Goal: Information Seeking & Learning: Learn about a topic

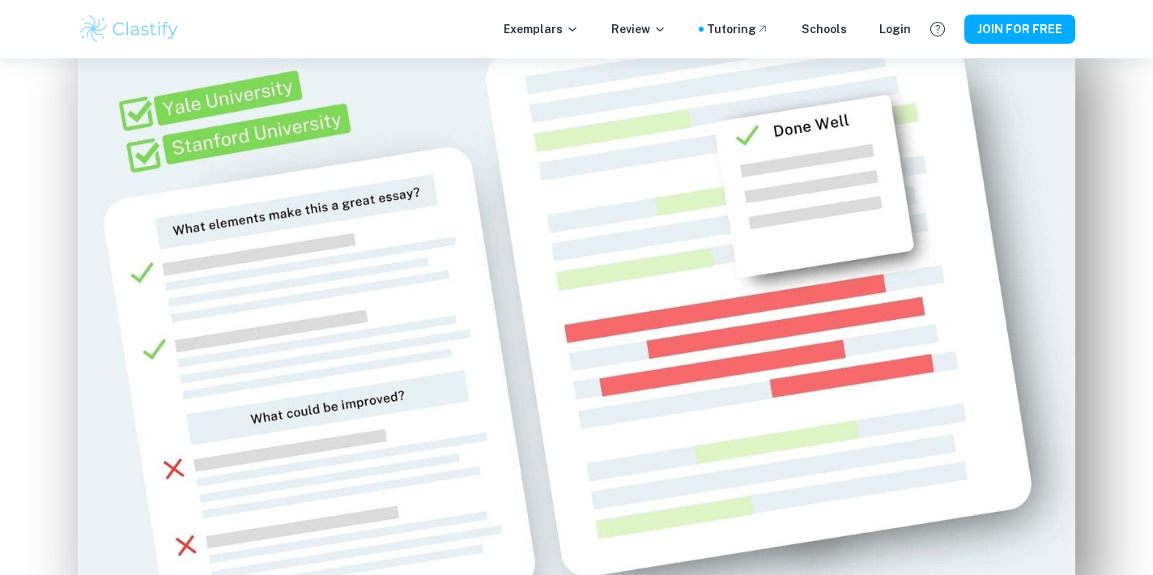
scroll to position [950, 0]
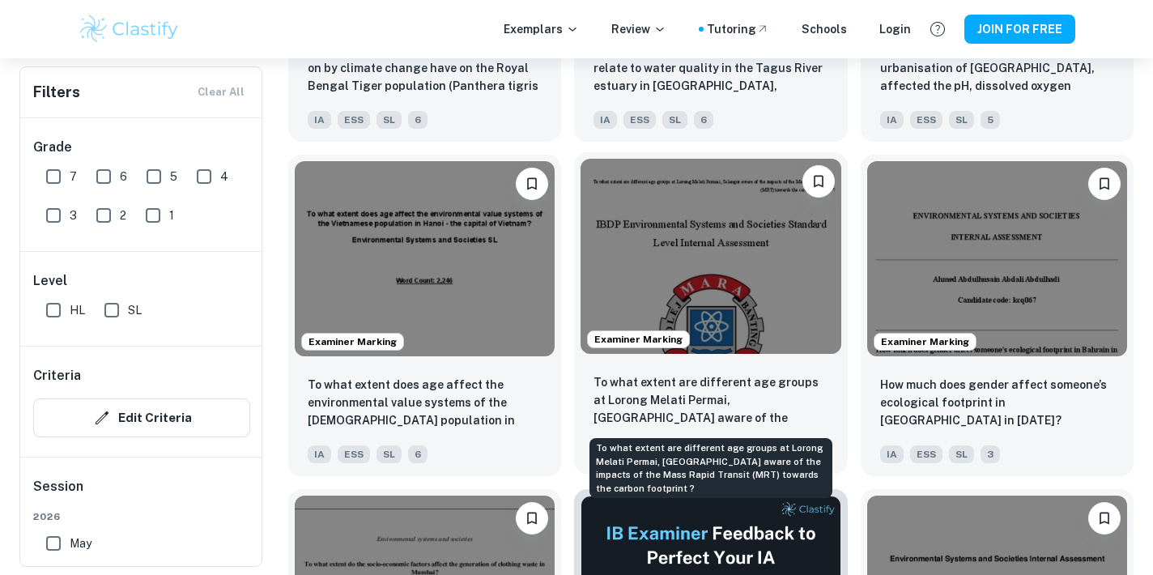
scroll to position [3849, 0]
click at [764, 394] on p "To what extent are different age groups at Lorong Melati Permai, [GEOGRAPHIC_DA…" at bounding box center [710, 399] width 234 height 55
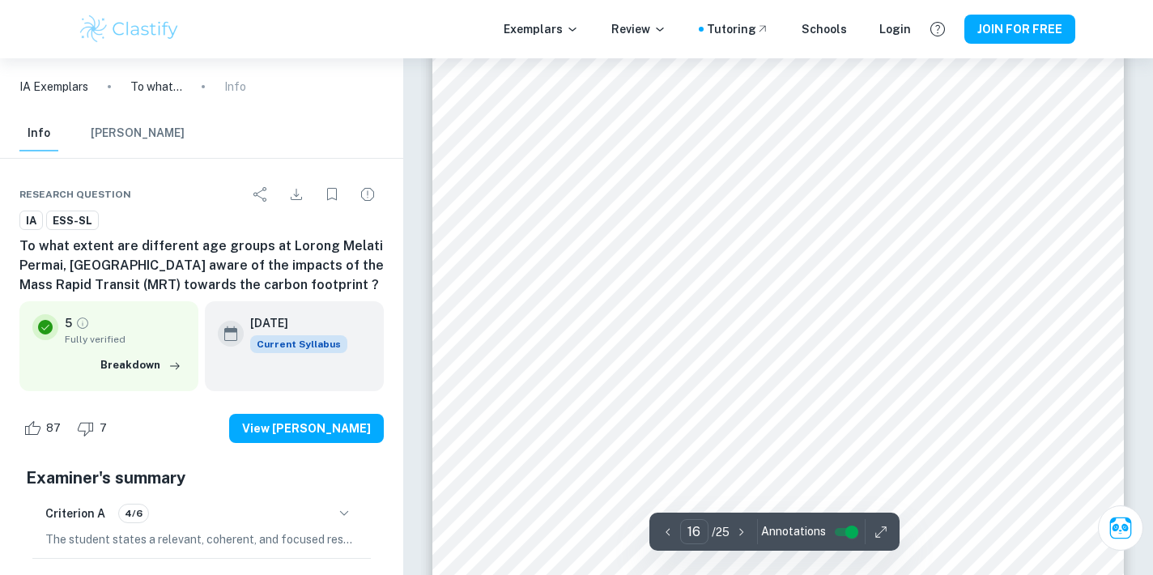
scroll to position [15161, 0]
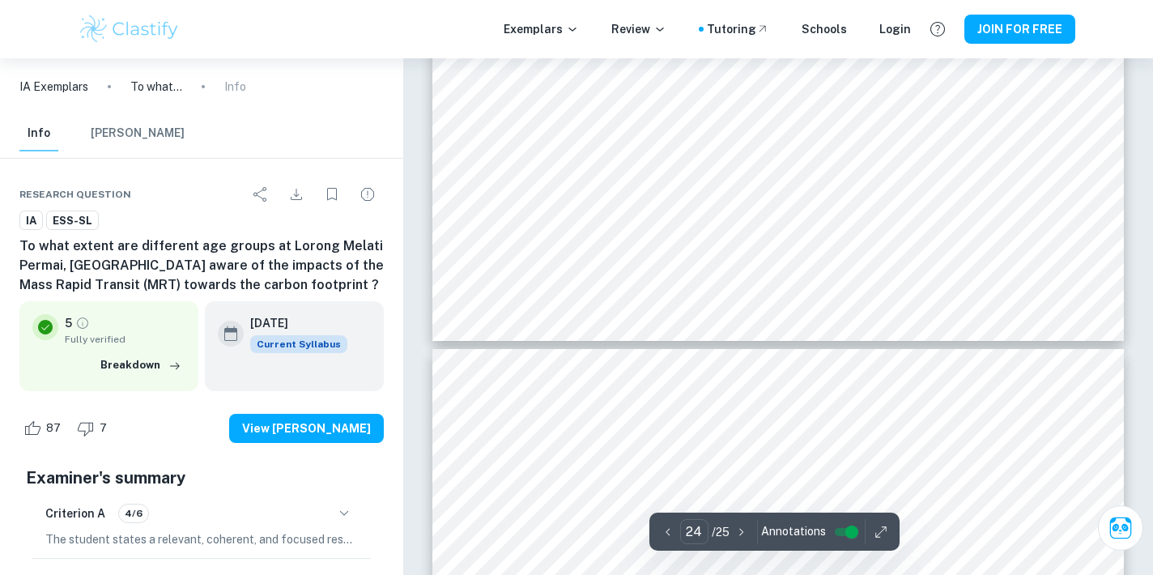
type input "25"
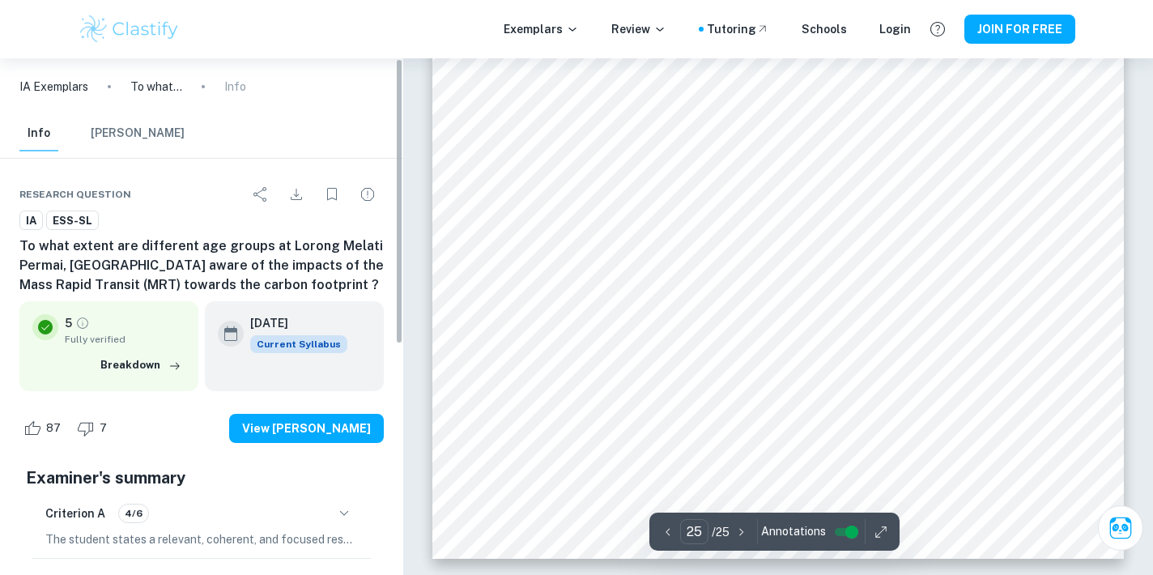
scroll to position [24713, 0]
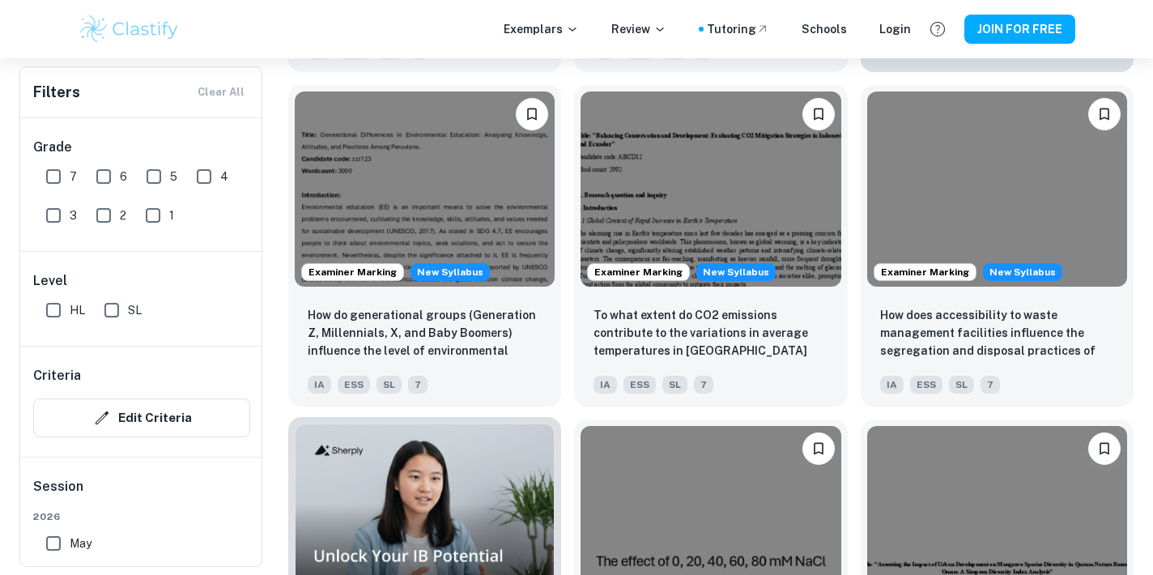
scroll to position [910, 0]
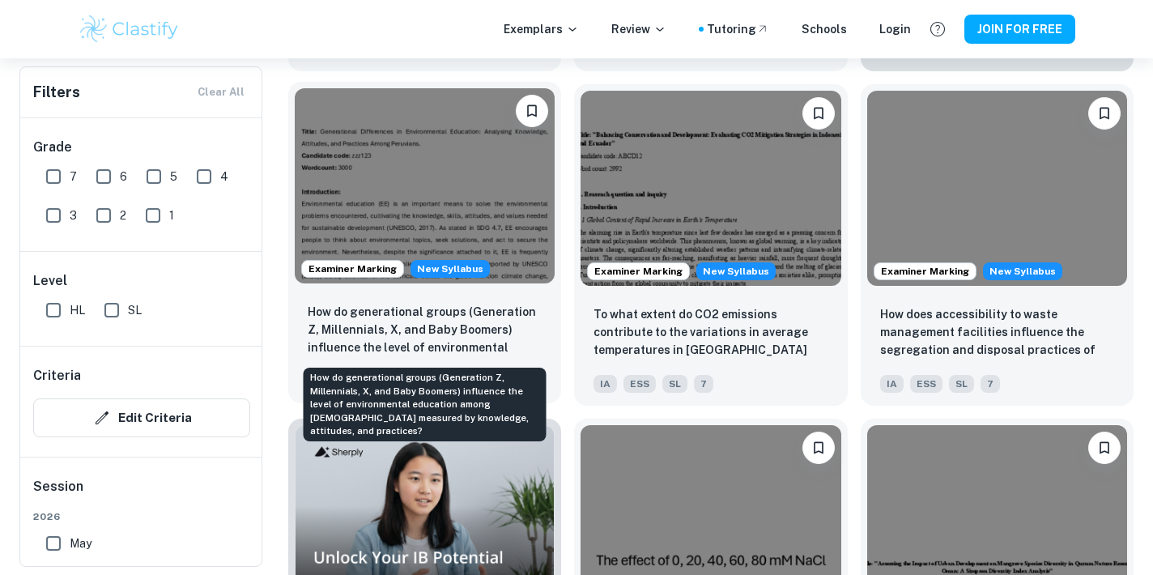
click at [442, 335] on p "How do generational groups (Generation Z, Millennials, X, and Baby Boomers) inf…" at bounding box center [425, 330] width 234 height 55
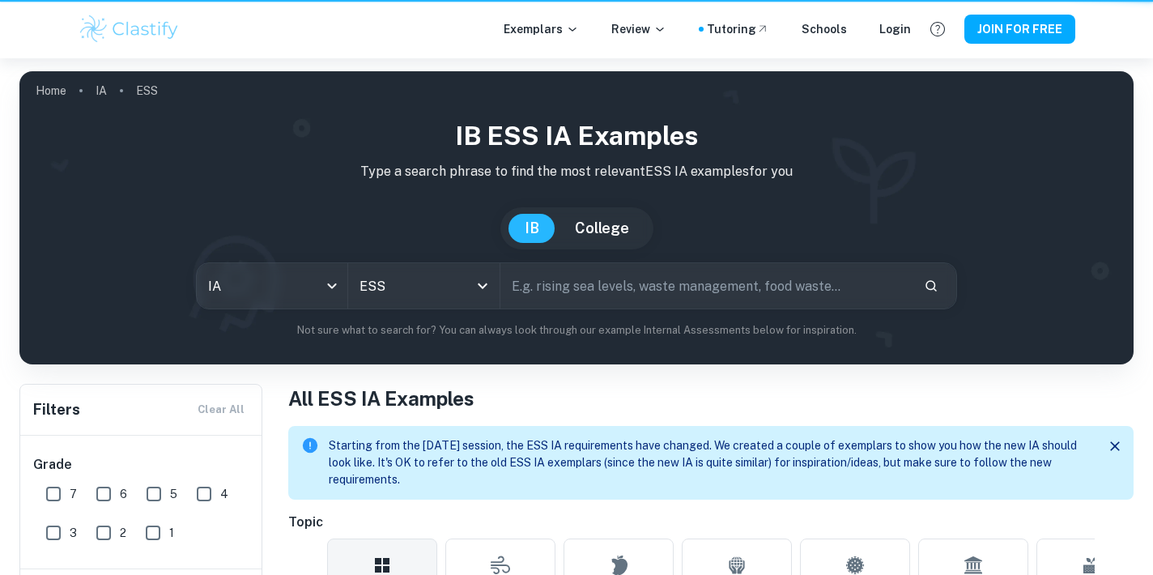
scroll to position [910, 0]
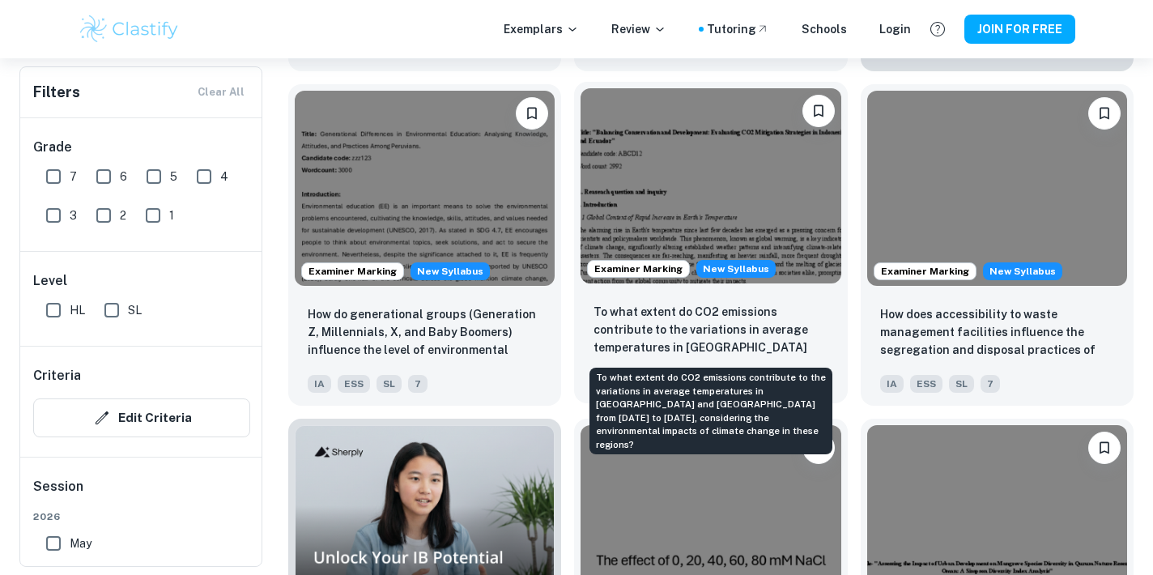
click at [773, 333] on p "To what extent do CO2 emissions contribute to the variations in average tempera…" at bounding box center [710, 330] width 234 height 55
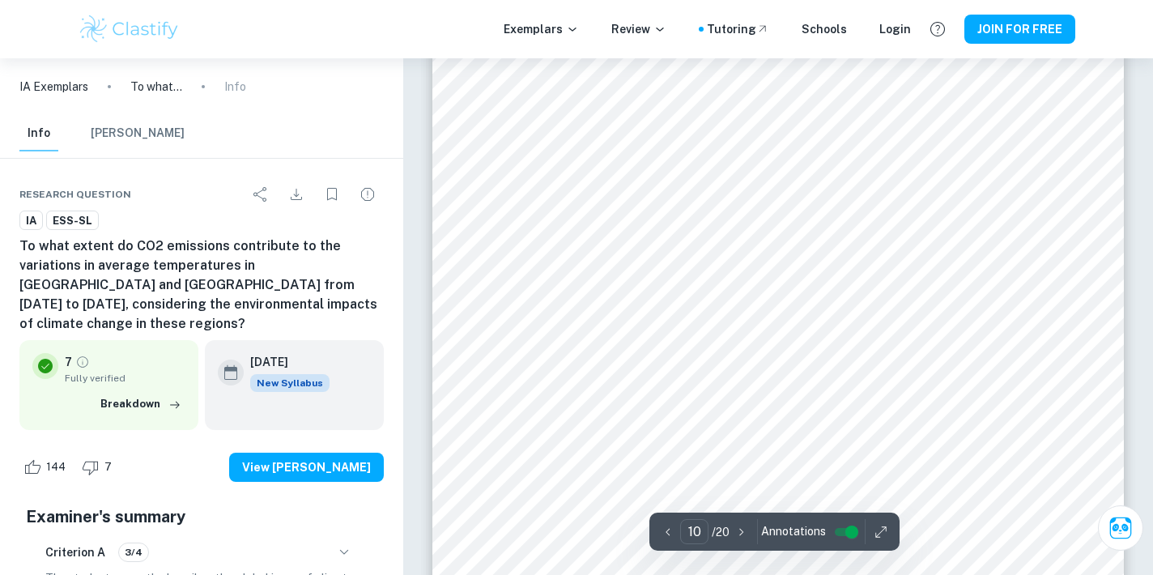
scroll to position [8490, 0]
type input "11"
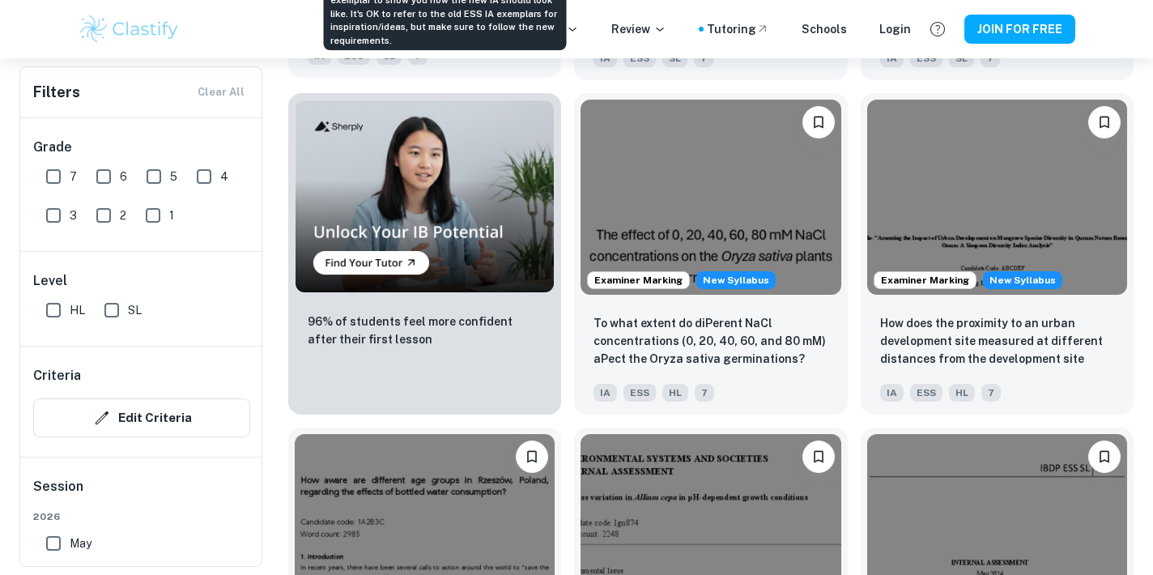
scroll to position [1543, 0]
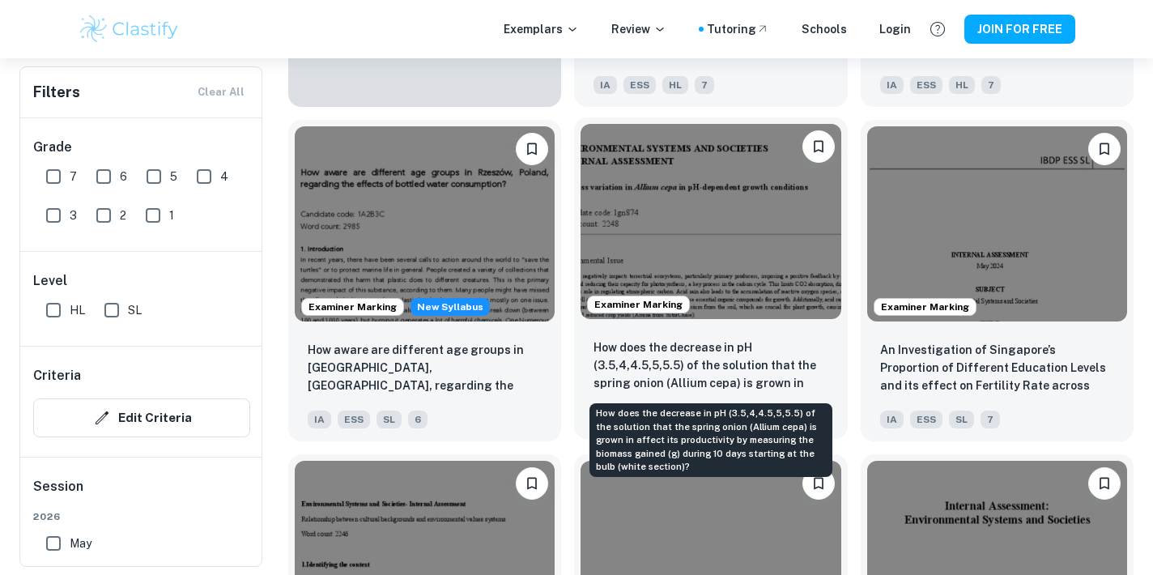
click at [652, 357] on p "How does the decrease in pH (3.5,4,4.5,5,5.5) of the solution that the spring o…" at bounding box center [710, 365] width 234 height 55
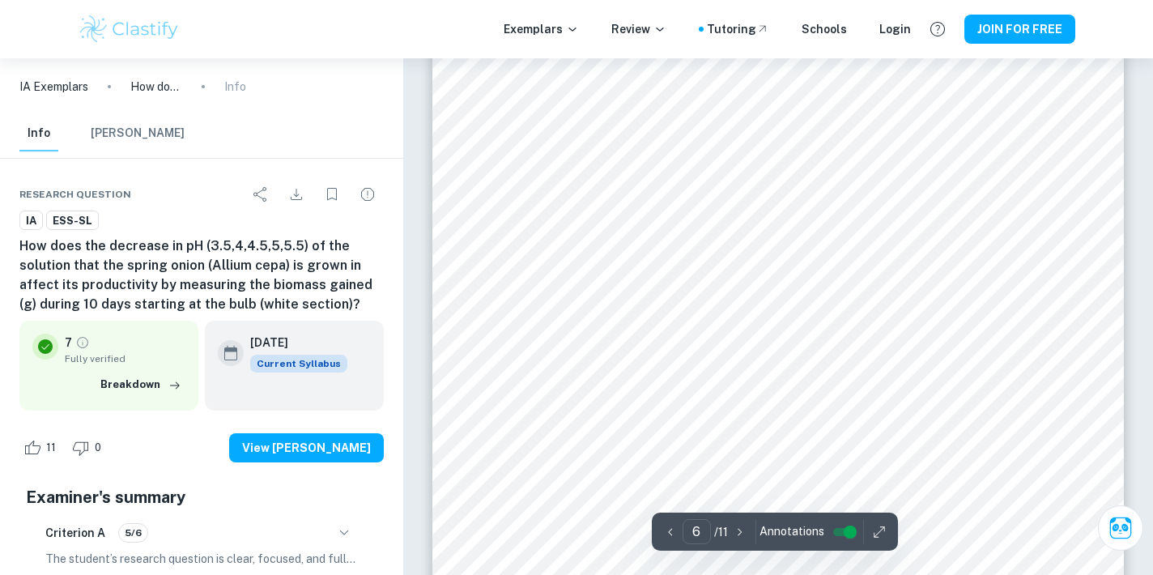
scroll to position [4821, 0]
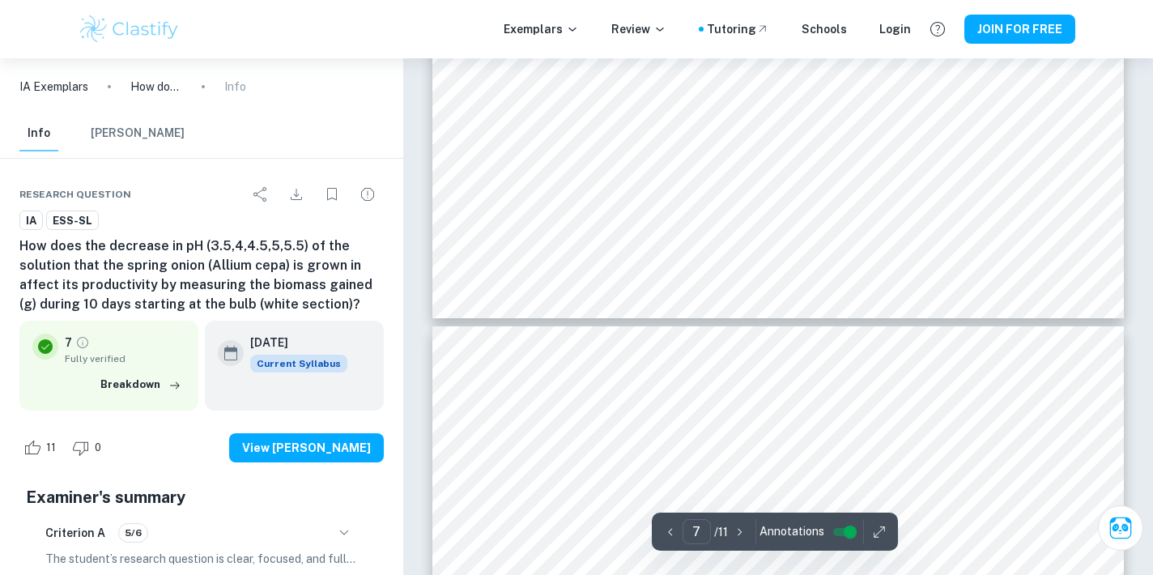
type input "8"
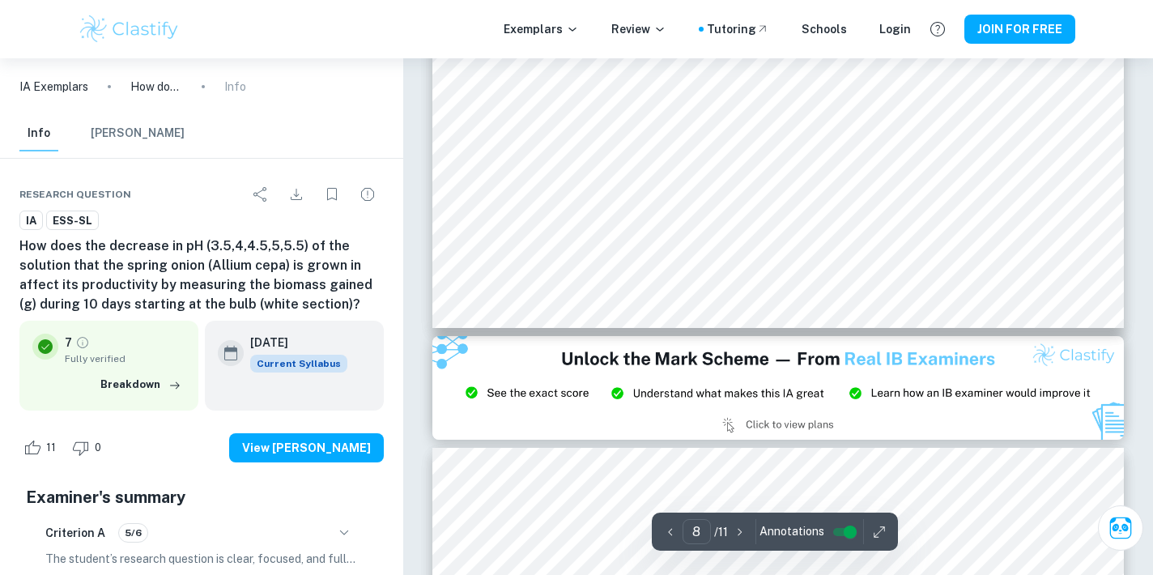
scroll to position [7227, 0]
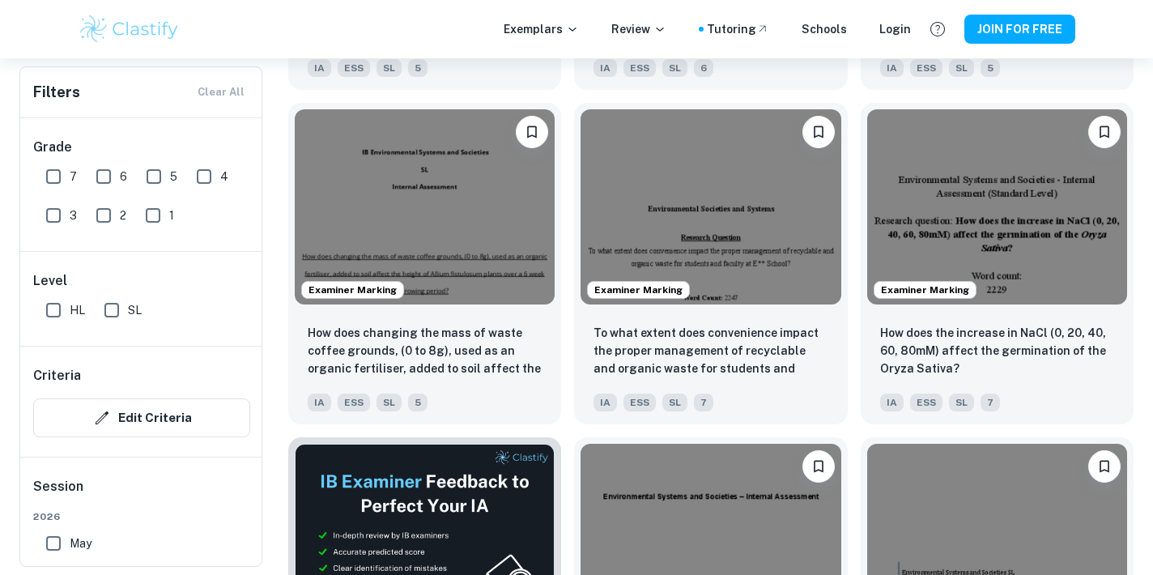
scroll to position [2229, 0]
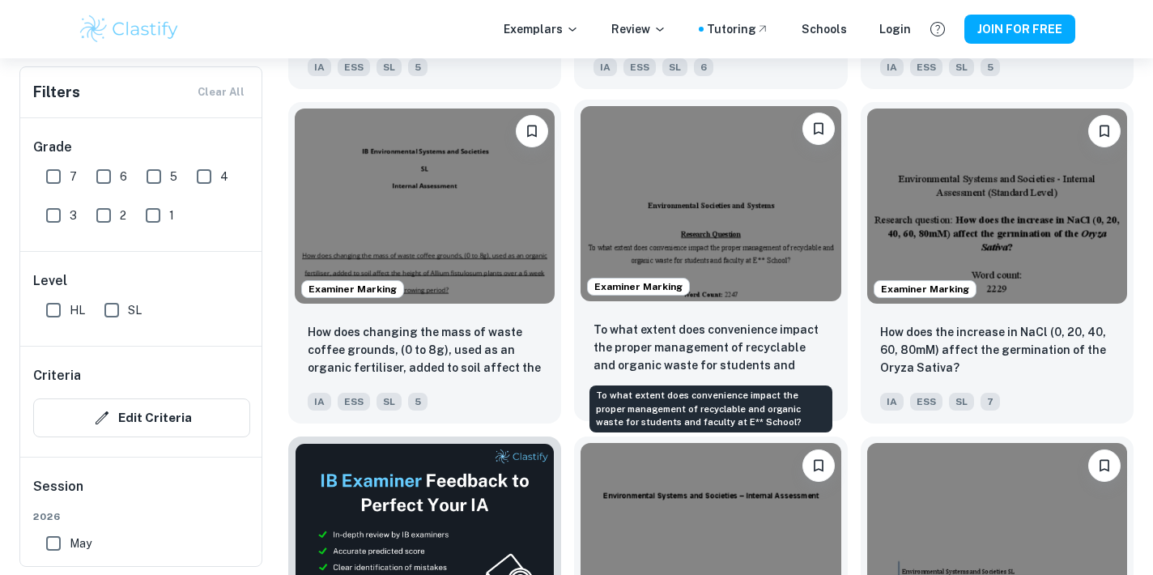
click at [650, 364] on p "To what extent does convenience impact the proper management of recyclable and …" at bounding box center [710, 348] width 234 height 55
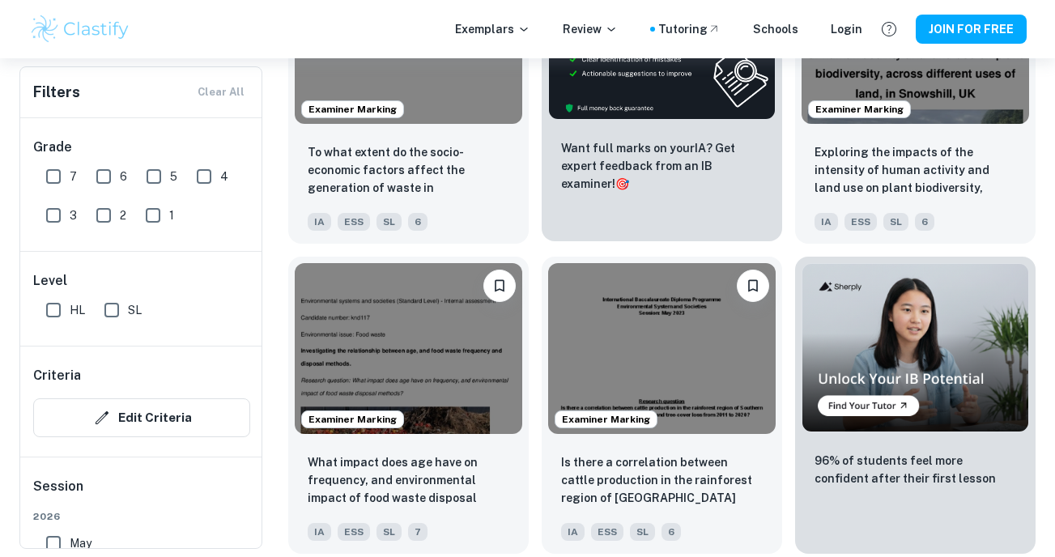
scroll to position [4133, 0]
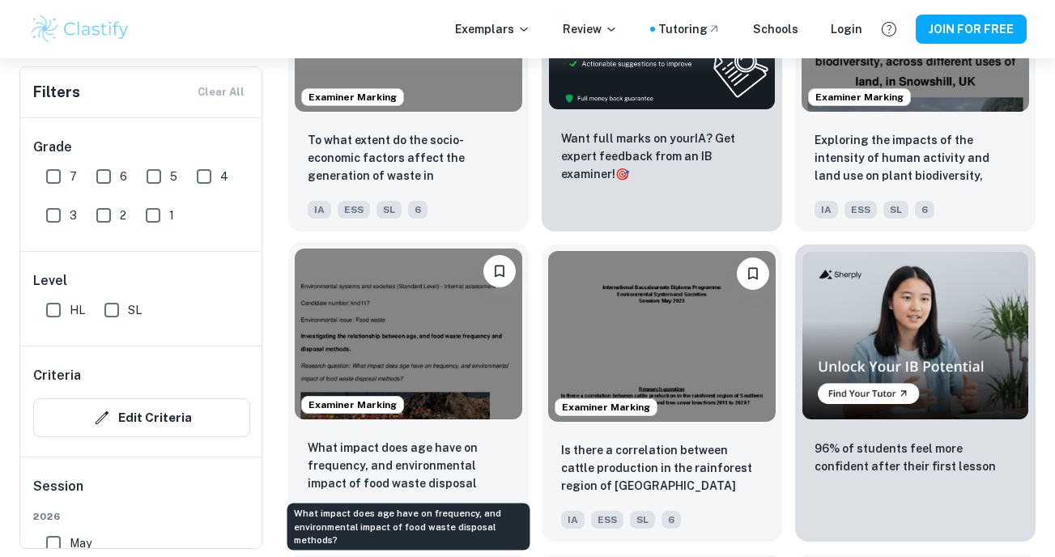
click at [449, 464] on p "What impact does age have on frequency, and environmental impact of food waste …" at bounding box center [409, 466] width 202 height 55
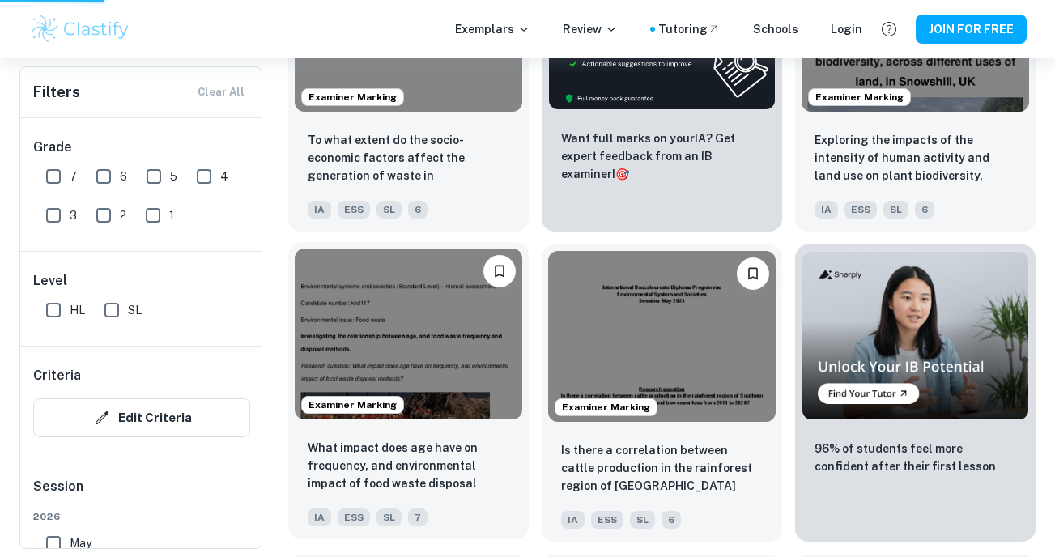
click at [456, 462] on p "What impact does age have on frequency, and environmental impact of food waste …" at bounding box center [409, 466] width 202 height 55
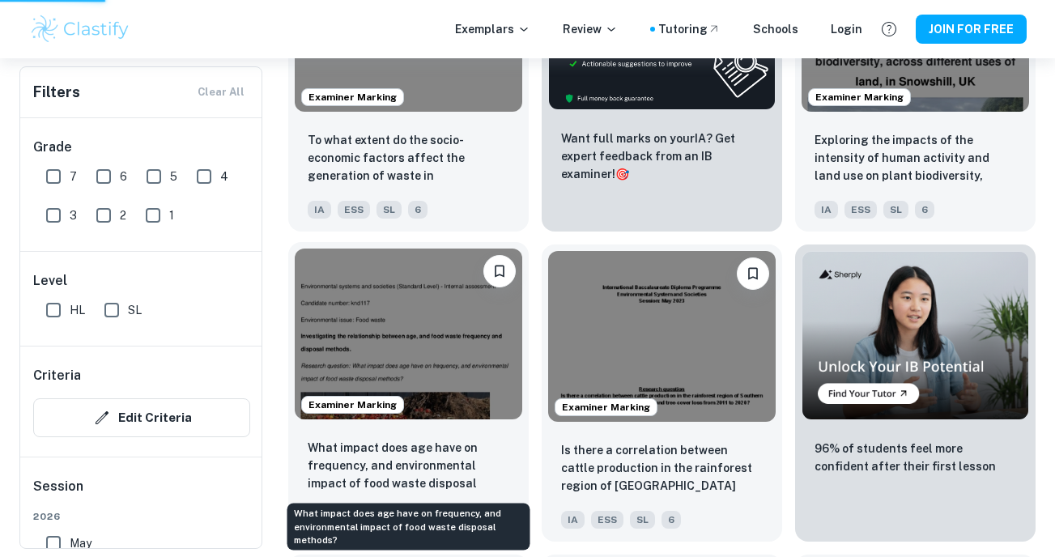
scroll to position [4232, 0]
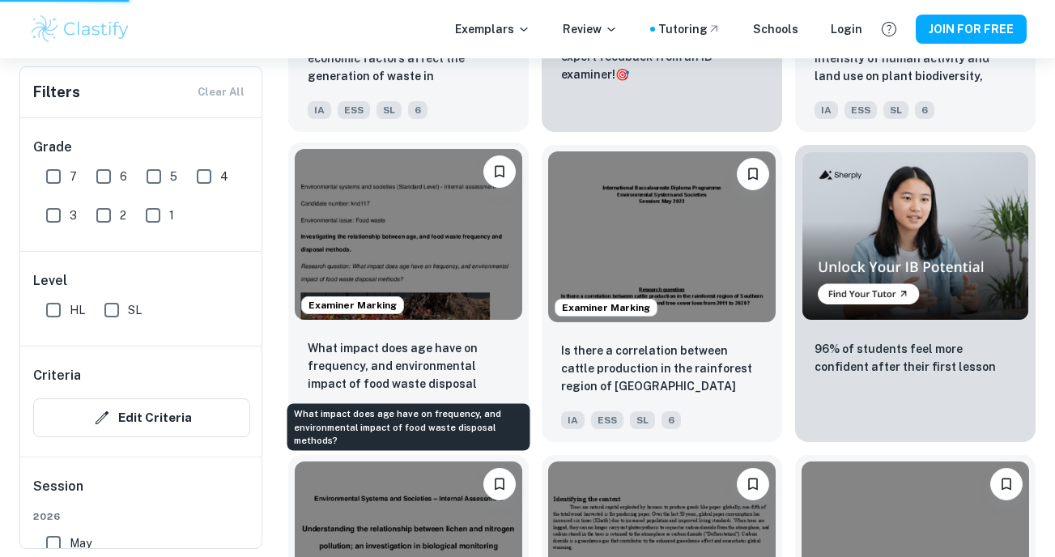
click at [442, 381] on p "What impact does age have on frequency, and environmental impact of food waste …" at bounding box center [409, 366] width 202 height 55
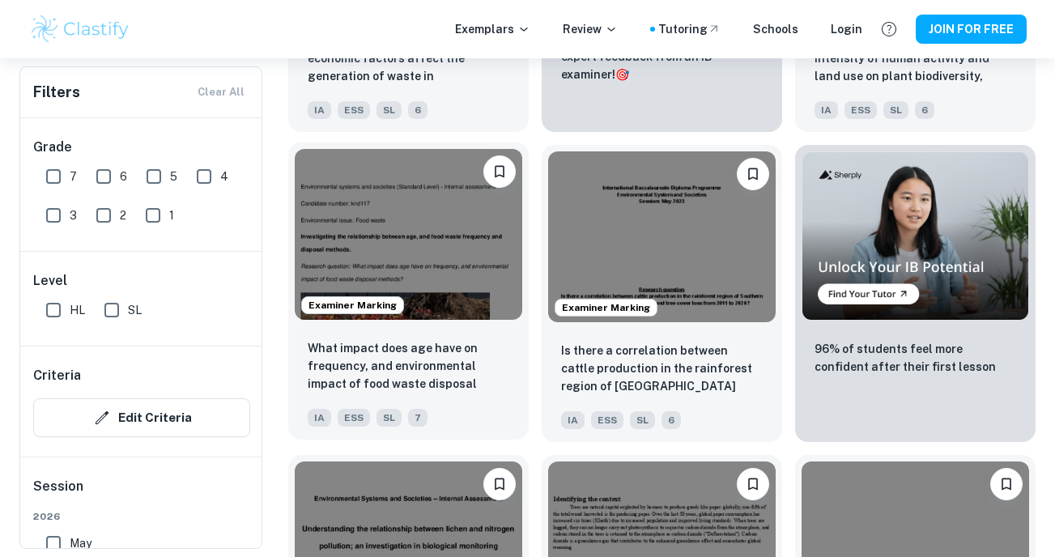
click at [435, 241] on img at bounding box center [408, 234] width 227 height 171
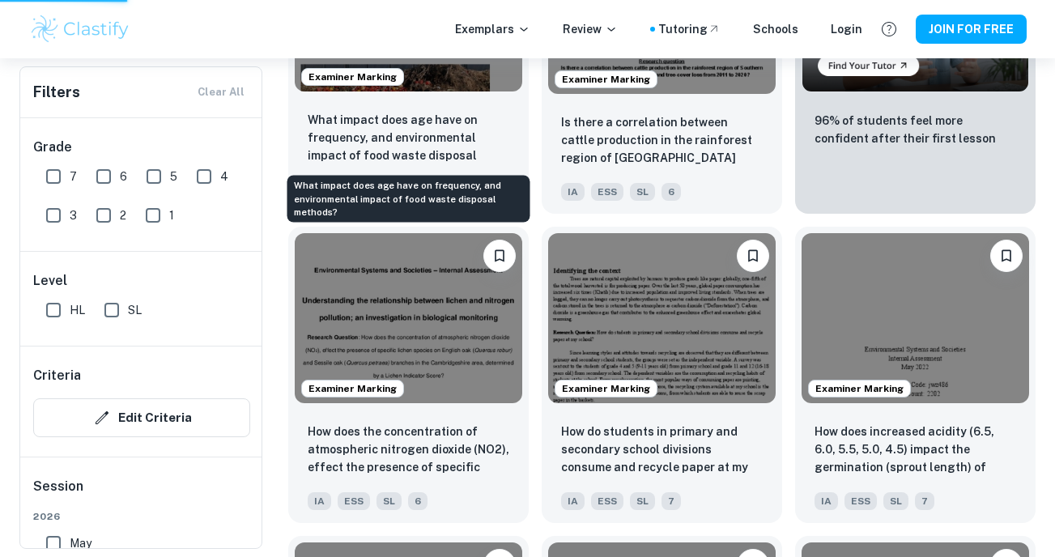
scroll to position [4464, 0]
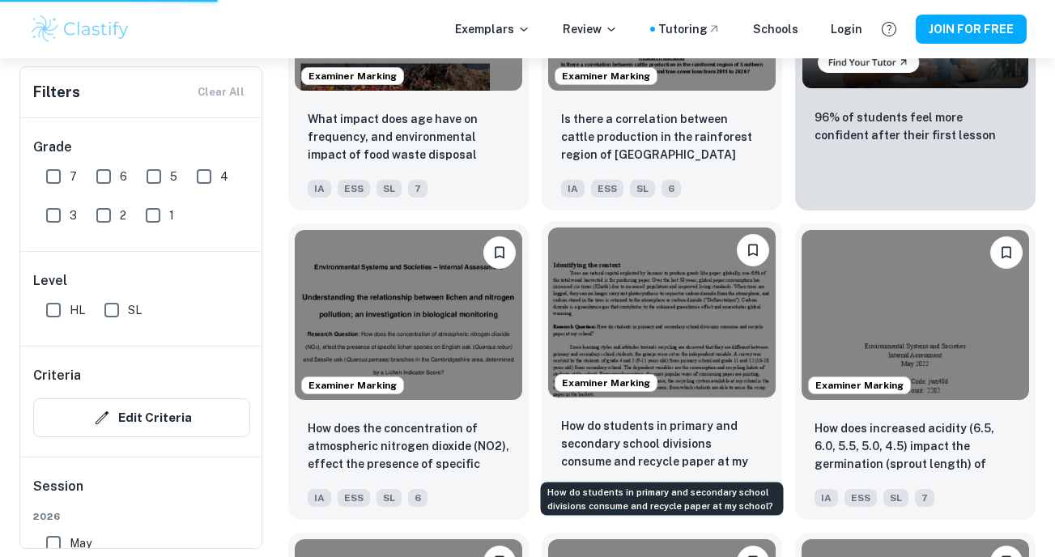
click at [643, 470] on p "How do students in primary and secondary school divisions consume and recycle p…" at bounding box center [662, 444] width 202 height 55
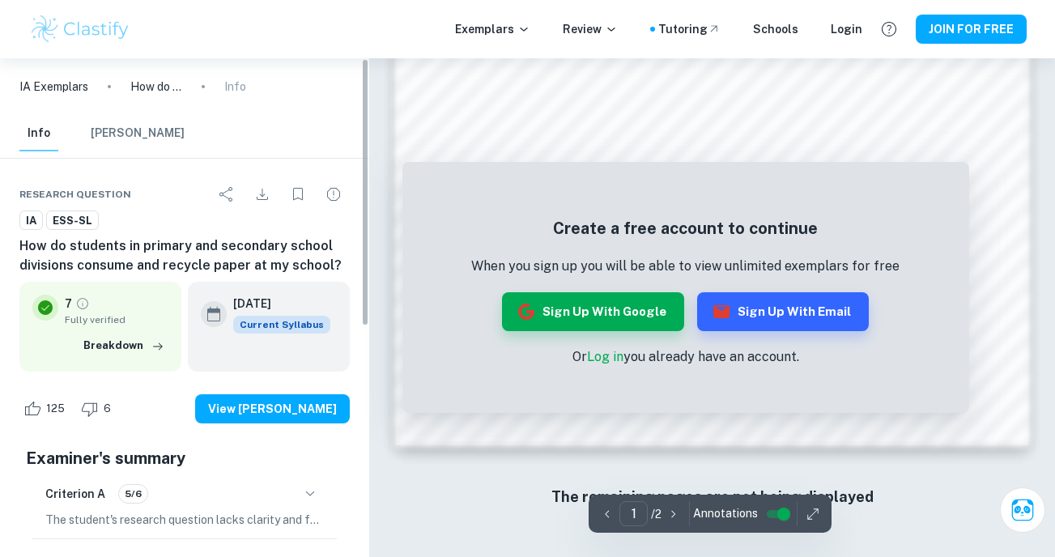
scroll to position [1274, 0]
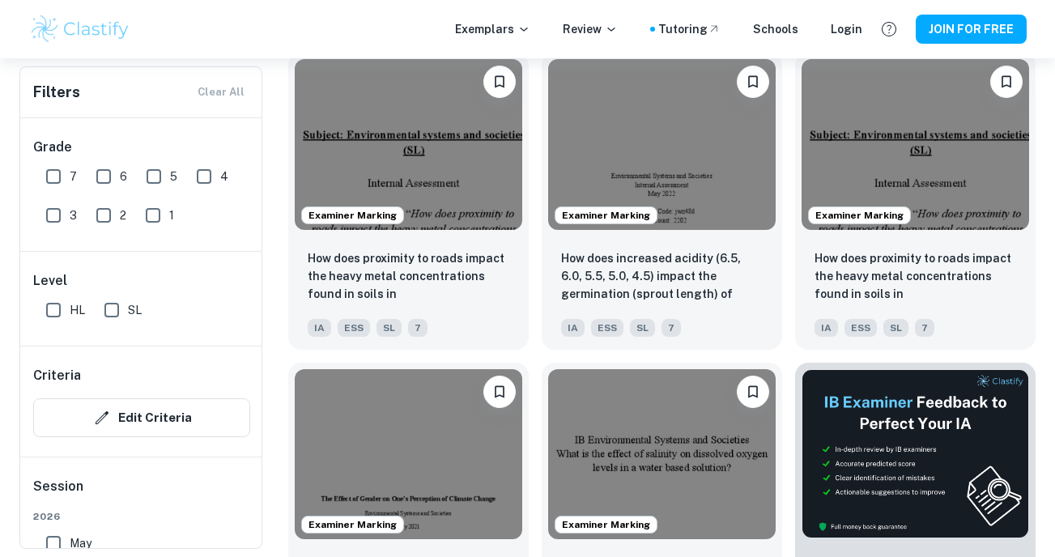
scroll to position [5255, 0]
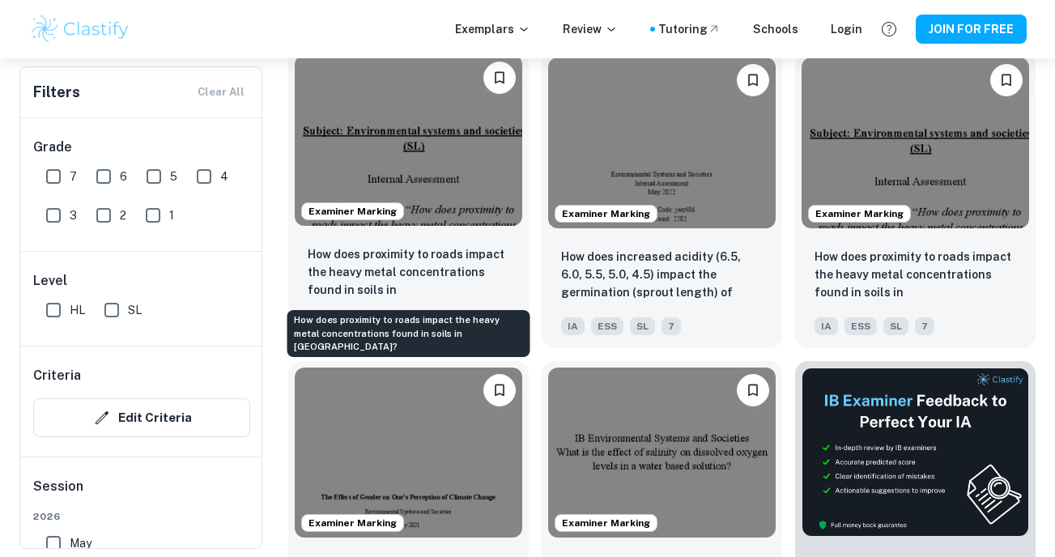
click at [401, 260] on p "How does proximity to roads impact the heavy metal concentrations found in soil…" at bounding box center [409, 272] width 202 height 55
click at [403, 258] on p "How does proximity to roads impact the heavy metal concentrations found in soil…" at bounding box center [409, 272] width 202 height 55
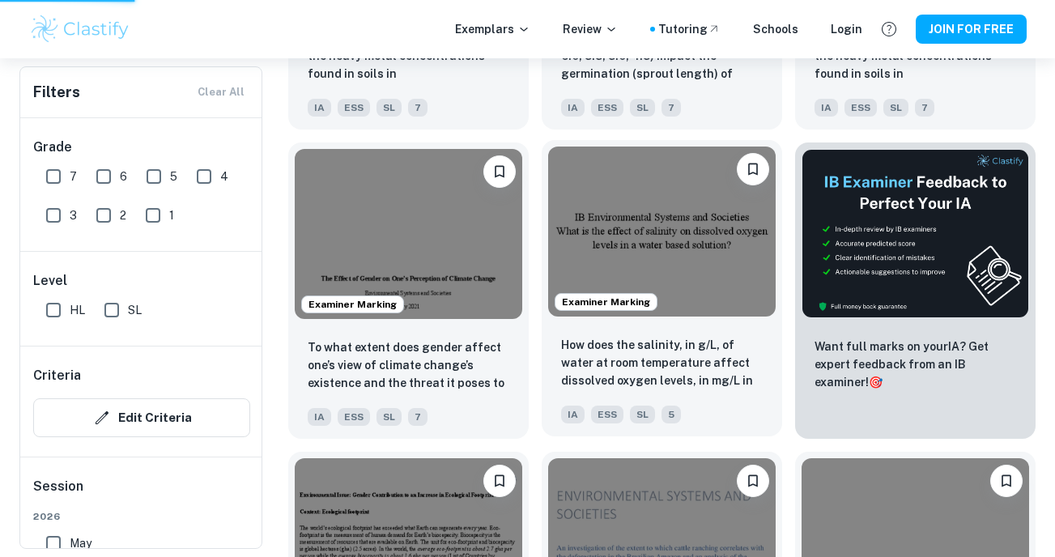
scroll to position [5513, 0]
